Goal: Information Seeking & Learning: Learn about a topic

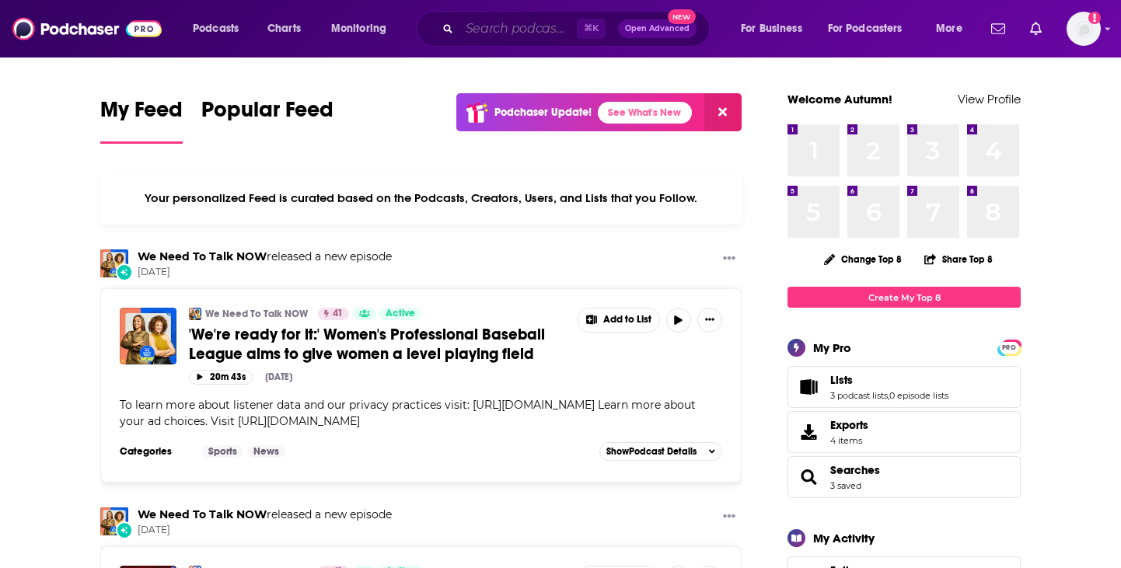
click at [491, 25] on input "Search podcasts, credits, & more..." at bounding box center [518, 28] width 117 height 25
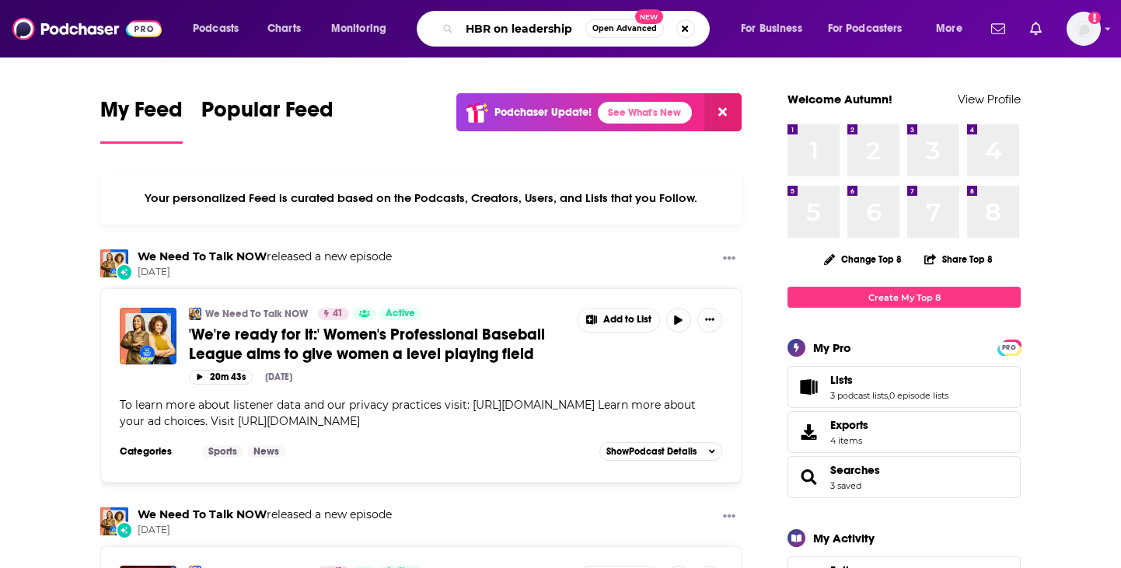
type input "HBR on leadership"
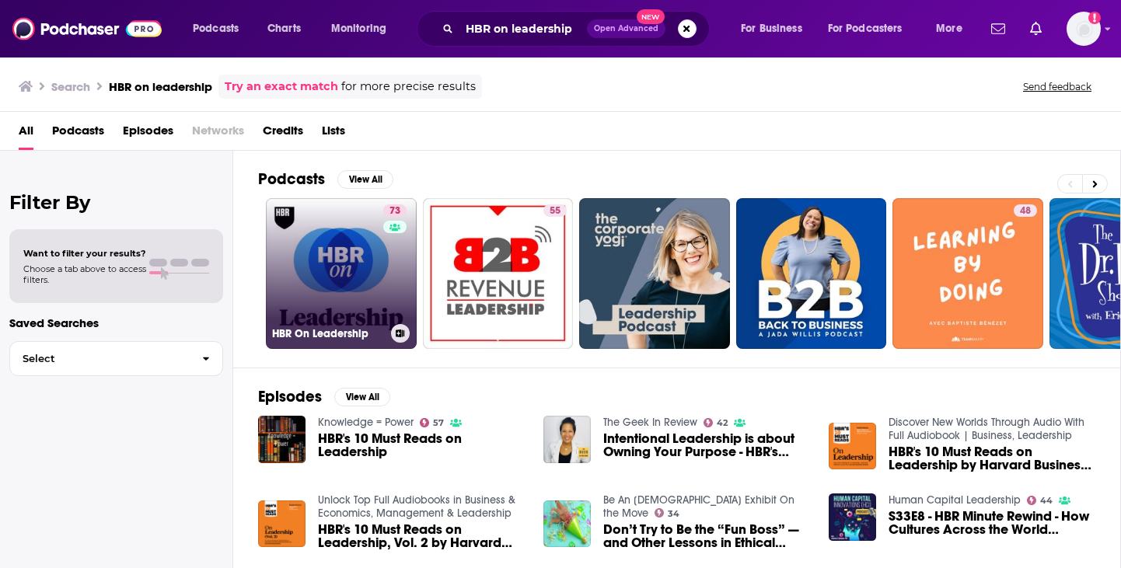
click at [366, 257] on link "73 HBR On Leadership" at bounding box center [341, 273] width 151 height 151
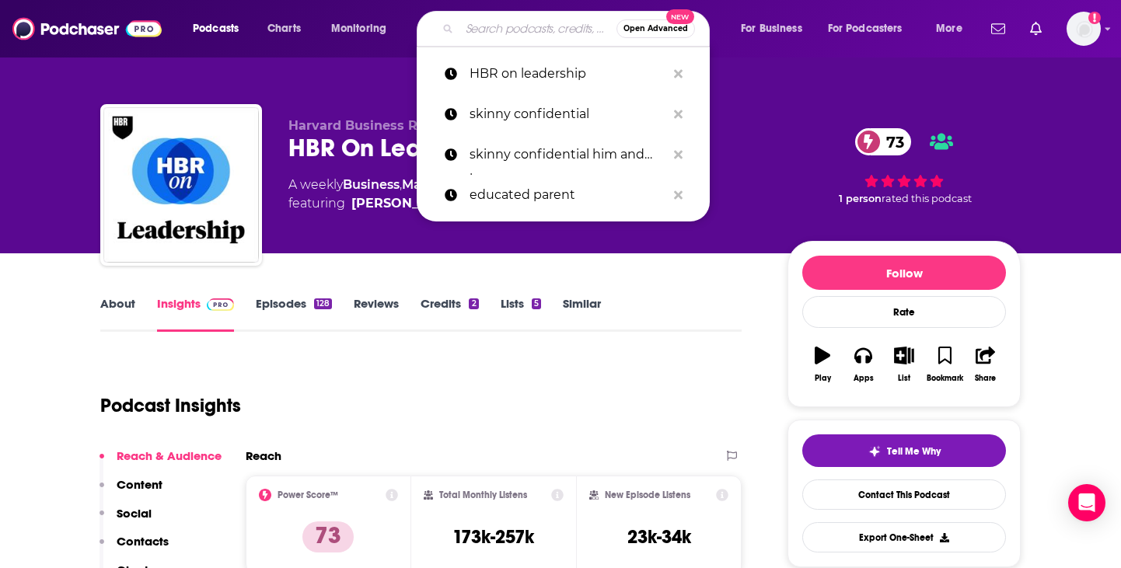
click at [504, 33] on input "Search podcasts, credits, & more..." at bounding box center [538, 28] width 157 height 25
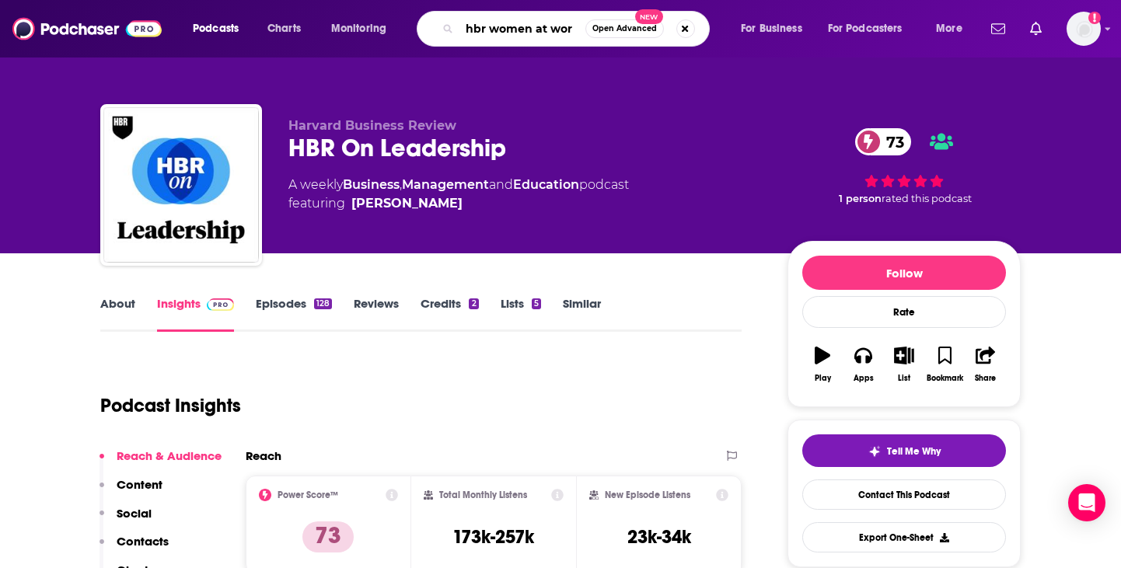
type input "hbr women at work"
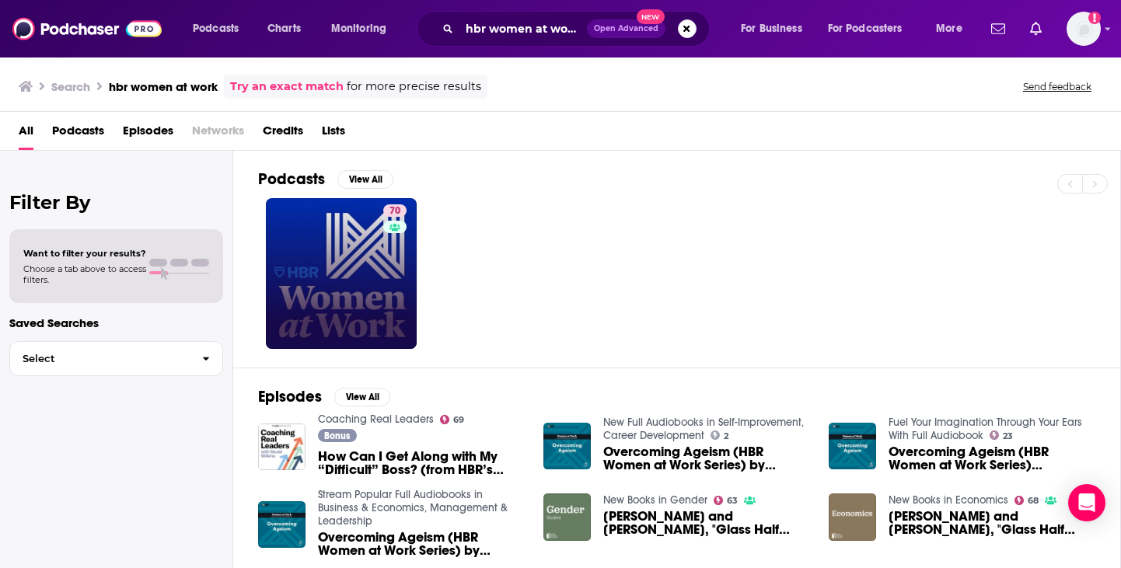
click at [351, 244] on link "70" at bounding box center [341, 273] width 151 height 151
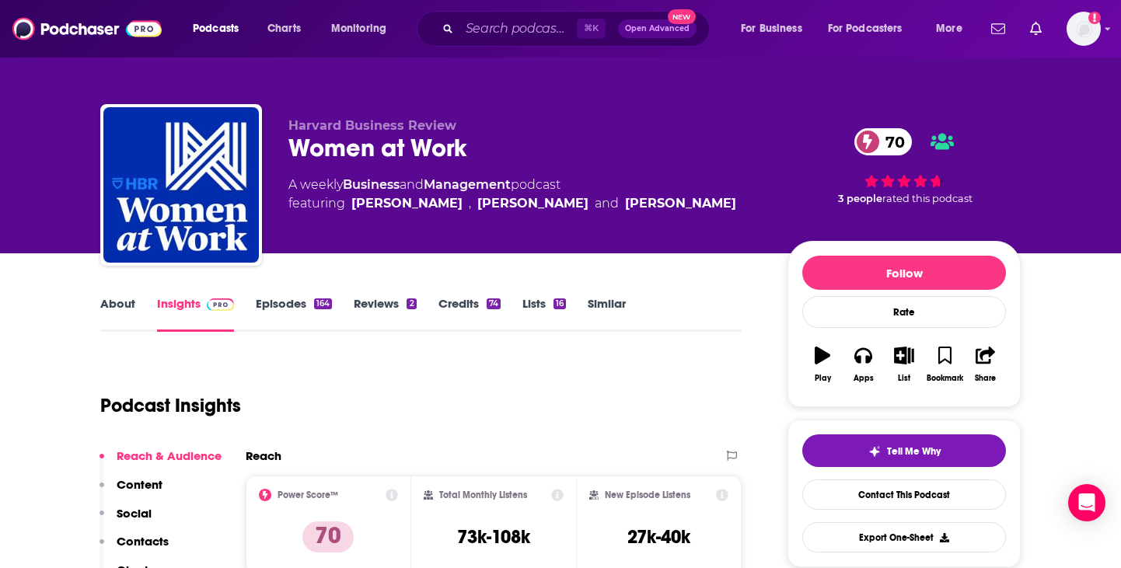
scroll to position [221, 0]
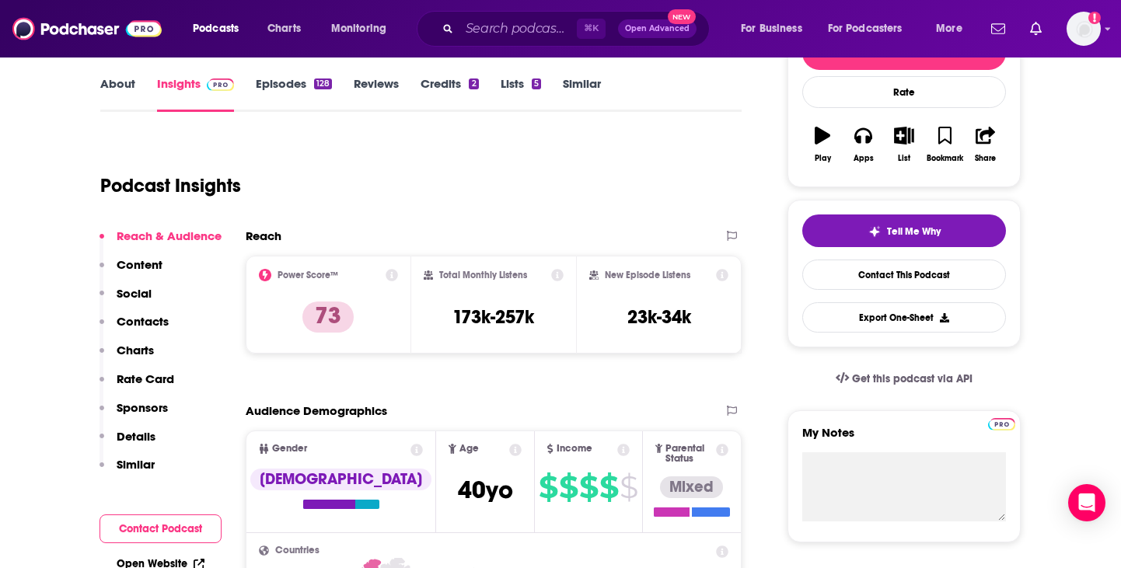
scroll to position [233, 0]
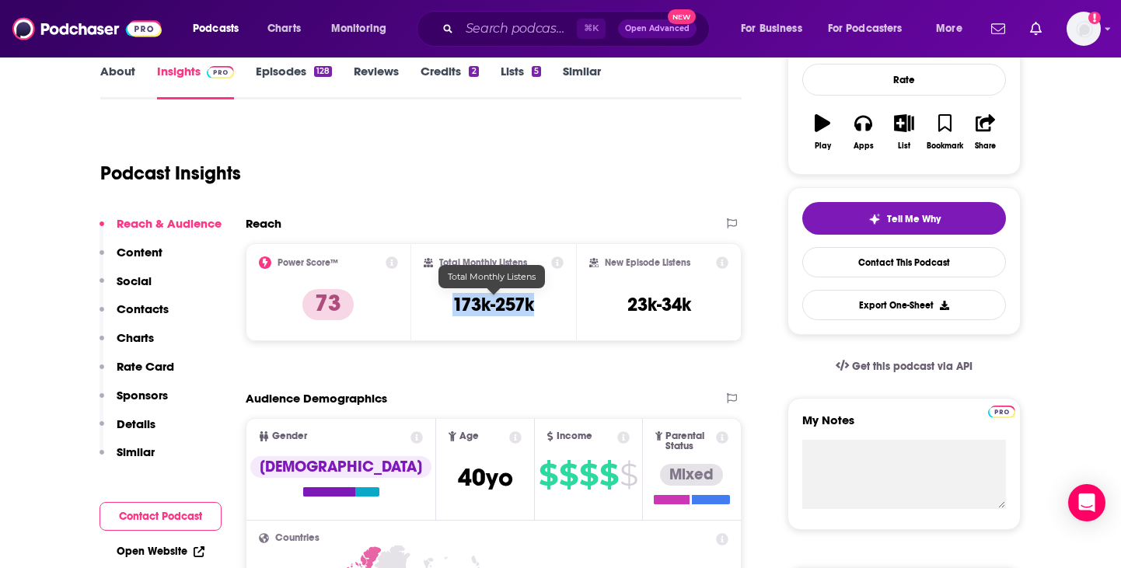
drag, startPoint x: 448, startPoint y: 306, endPoint x: 533, endPoint y: 306, distance: 85.5
click at [533, 306] on div "Total Monthly Listens 173k-257k" at bounding box center [494, 293] width 141 height 72
copy h3 "173k-257k"
